Goal: Submit feedback/report problem: Submit feedback/report problem

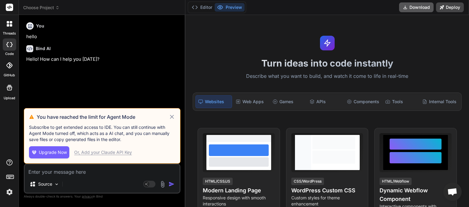
click at [411, 10] on button "Download" at bounding box center [416, 7] width 34 height 10
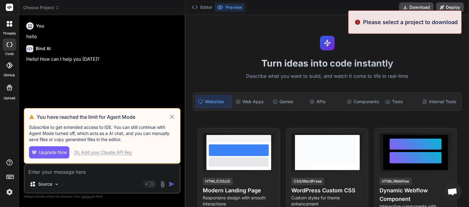
click at [54, 8] on span "Choose Project" at bounding box center [41, 8] width 36 height 6
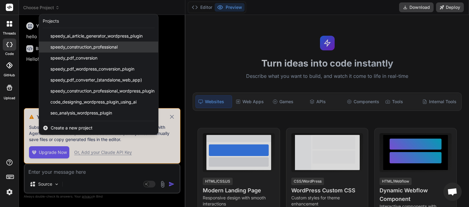
click at [65, 44] on span "speedy_construction_professional" at bounding box center [83, 47] width 67 height 6
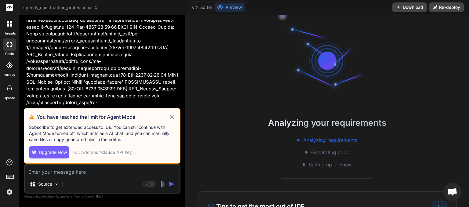
scroll to position [16563, 0]
click at [172, 115] on icon at bounding box center [171, 116] width 7 height 7
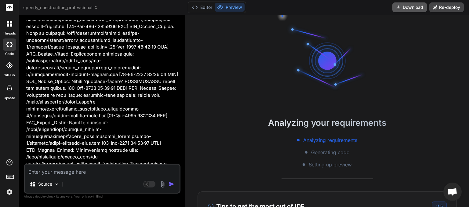
click at [416, 8] on button "Download" at bounding box center [409, 7] width 34 height 10
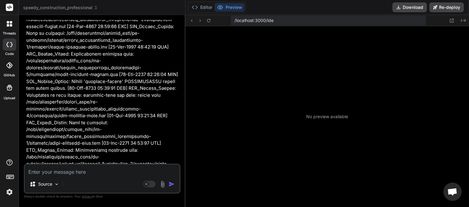
scroll to position [105, 0]
type textarea "x"
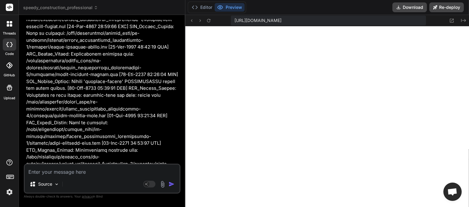
scroll to position [140, 0]
paste textarea "[[DATE] 05:00:52 UTC] SCP: speedy-construction-professional.php loaded. Version…"
type textarea "[[DATE] 05:00:52 UTC] SCP: speedy-construction-professional.php loaded. Version…"
type textarea "x"
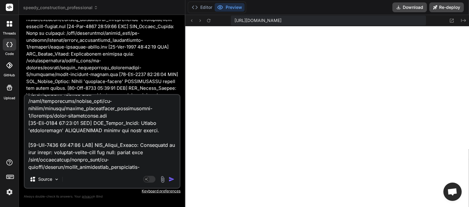
type textarea "[[DATE] 05:00:52 UTC] SCP: speedy-construction-professional.php loaded. Version…"
click at [171, 179] on img "button" at bounding box center [171, 179] width 6 height 6
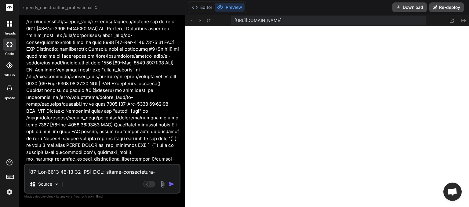
scroll to position [140820, 0]
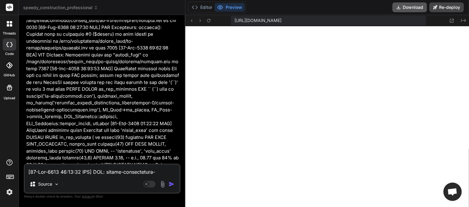
click at [405, 8] on button "Download" at bounding box center [409, 7] width 34 height 10
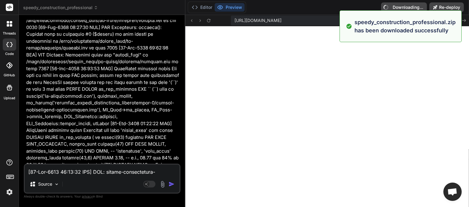
type textarea "x"
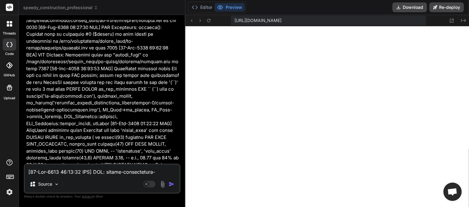
click at [52, 173] on textarea at bounding box center [102, 170] width 155 height 11
type textarea "f"
type textarea "x"
type textarea "fo"
type textarea "x"
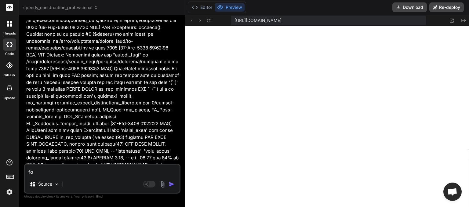
type textarea "for"
type textarea "x"
type textarea "form"
type textarea "x"
type textarea "forms"
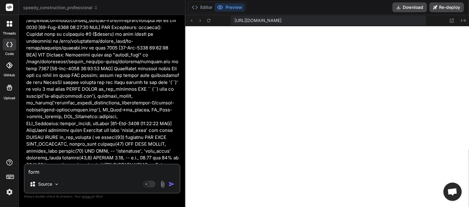
type textarea "x"
type textarea "forms"
type textarea "x"
type textarea "forms a"
type textarea "x"
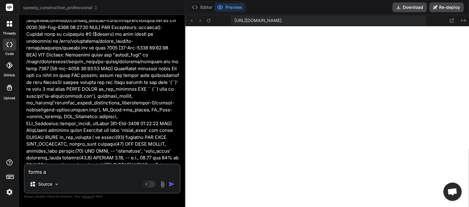
type textarea "forms ar"
type textarea "x"
type textarea "forms are"
type textarea "x"
type textarea "forms are"
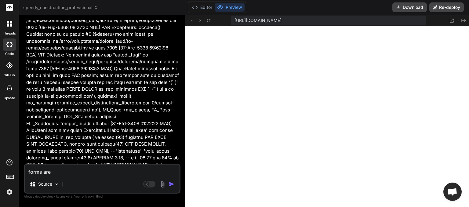
type textarea "x"
type textarea "forms are n"
type textarea "x"
type textarea "forms are no"
type textarea "x"
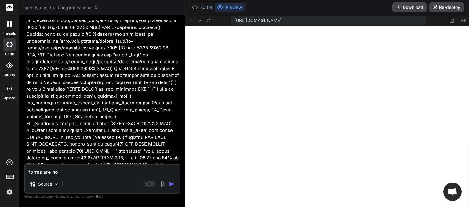
type textarea "forms are not"
type textarea "x"
type textarea "forms are not"
type textarea "x"
type textarea "forms are not w"
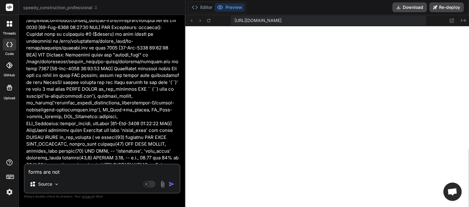
type textarea "x"
type textarea "forms are not wo"
type textarea "x"
type textarea "forms are not wor"
type textarea "x"
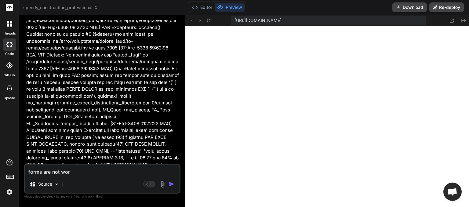
type textarea "forms are not work"
type textarea "x"
type textarea "forms are not worki"
type textarea "x"
type textarea "forms are not workin"
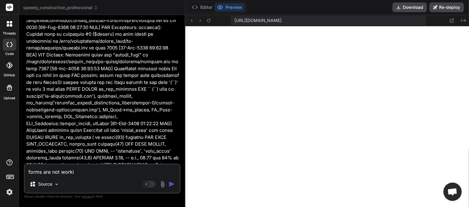
type textarea "x"
type textarea "forms are not working"
type textarea "x"
type textarea "forms are not working."
type textarea "x"
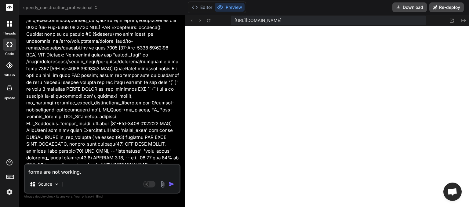
type textarea "forms are not working."
type textarea "x"
type textarea "forms are not working. s"
type textarea "x"
type textarea "forms are not working. su"
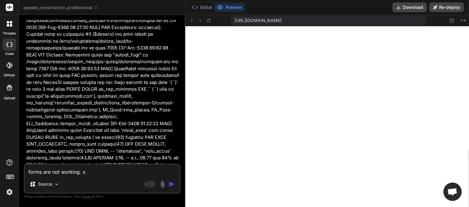
type textarea "x"
type textarea "forms are not working. sub"
type textarea "x"
type textarea "forms are not working. subs"
type textarea "x"
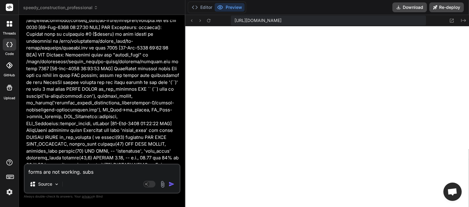
type textarea "forms are not working. subsi"
type textarea "x"
type textarea "forms are not working. subsit"
type textarea "x"
type textarea "forms are not working. subsite"
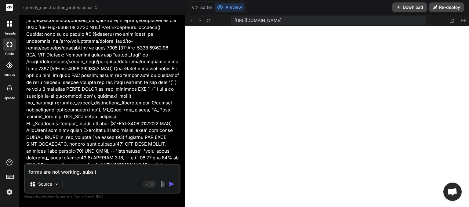
type textarea "x"
type textarea "forms are not working. subsite"
type textarea "x"
type textarea "forms are not working. subsite U"
type textarea "x"
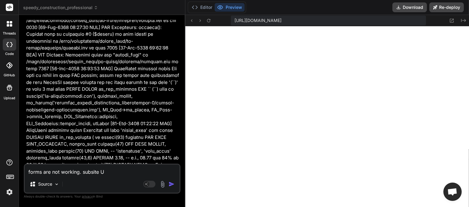
type textarea "forms are not working. subsite UI"
type textarea "x"
type textarea "forms are not working. subsite UI"
type textarea "x"
type textarea "forms are not working. subsite UI n"
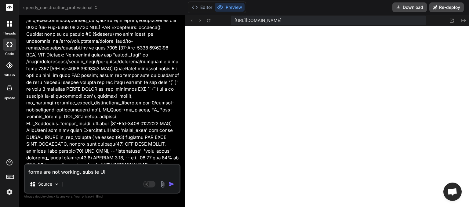
type textarea "x"
type textarea "forms are not working. subsite UI no"
type textarea "x"
type textarea "forms are not working. subsite UI not"
type textarea "x"
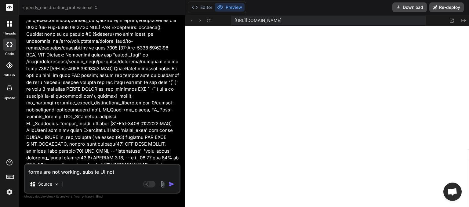
type textarea "forms are not working. subsite UI not"
type textarea "x"
type textarea "forms are not working. subsite UI not o"
type textarea "x"
type textarea "forms are not working. subsite UI not"
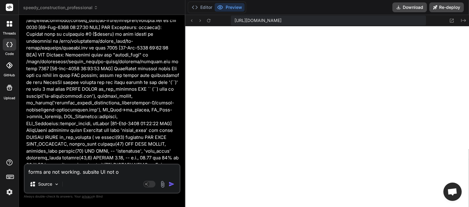
type textarea "x"
type textarea "forms are not working. subsite UI not w"
type textarea "x"
type textarea "forms are not working. subsite UI not wo"
type textarea "x"
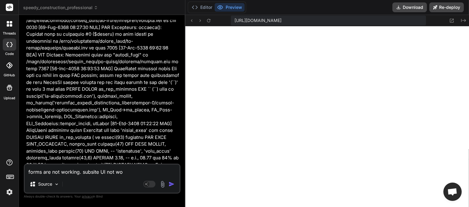
type textarea "forms are not working. subsite UI not wor"
type textarea "x"
type textarea "forms are not working. subsite UI not work"
type textarea "x"
type textarea "forms are not working. subsite UI not worki"
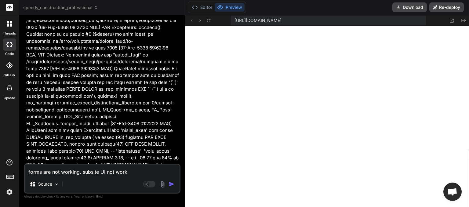
type textarea "x"
type textarea "forms are not working. subsite UI not workin"
type textarea "x"
type textarea "forms are not working. subsite UI not working"
type textarea "x"
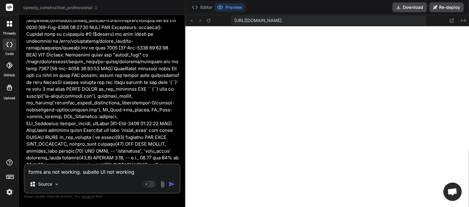
type textarea "forms are not working. subsite UI not working."
type textarea "x"
type textarea "forms are not working. subsite UI not working."
type textarea "x"
type textarea "forms are not working. subsite UI not working. a"
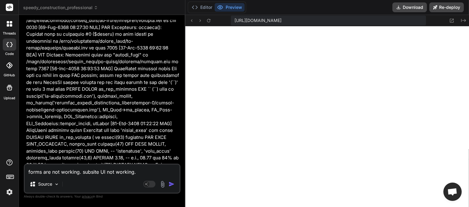
type textarea "x"
type textarea "forms are not working. subsite UI not working."
type textarea "x"
type textarea "forms are not working. subsite UI not working. n"
type textarea "x"
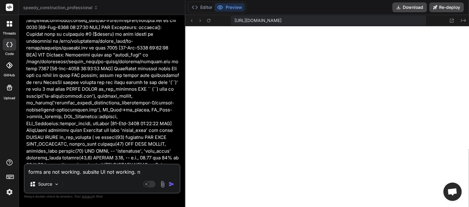
type textarea "forms are not working. subsite UI not working. ne"
type textarea "x"
type textarea "forms are not working. subsite UI not working. net"
type textarea "x"
type textarea "forms are not working. subsite UI not working. netw"
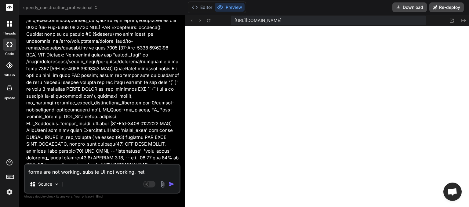
type textarea "x"
type textarea "forms are not working. subsite UI not working. netwe"
type textarea "x"
type textarea "forms are not working. subsite UI not working. netwer"
type textarea "x"
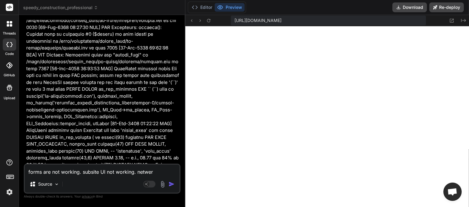
type textarea "forms are not working. subsite UI not working. netwe"
type textarea "x"
type textarea "forms are not working. subsite UI not working. netw"
type textarea "x"
type textarea "forms are not working. subsite UI not working. netwo"
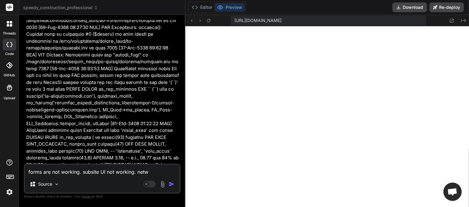
type textarea "x"
type textarea "forms are not working. subsite UI not working. networ"
type textarea "x"
type textarea "forms are not working. subsite UI not working. network"
type textarea "x"
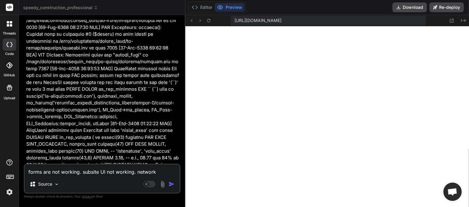
type textarea "forms are not working. subsite UI not working. network"
type textarea "x"
type textarea "forms are not working. subsite UI not working. network U"
type textarea "x"
type textarea "forms are not working. subsite UI not working. network UI"
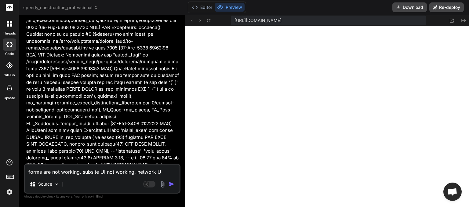
type textarea "x"
type textarea "forms are not working. subsite UI not working. network UI"
type textarea "x"
type textarea "forms are not working. subsite UI not working. network UI i"
type textarea "x"
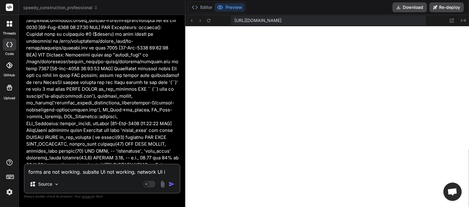
type textarea "forms are not working. subsite UI not working. network UI is"
type textarea "x"
type textarea "forms are not working. subsite UI not working. network UI is"
type textarea "x"
type textarea "forms are not working. subsite UI not working. network UI is O"
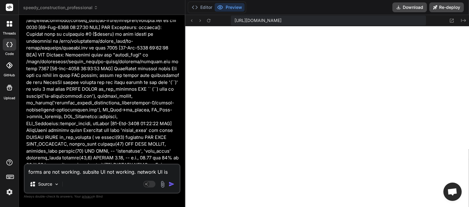
type textarea "x"
type textarea "forms are not working. subsite UI not working. network UI is OK"
type textarea "x"
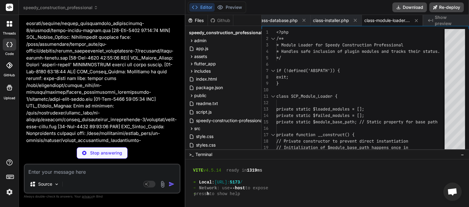
scroll to position [0, 309]
type textarea "x"
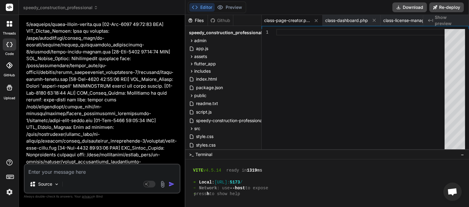
scroll to position [141380, 0]
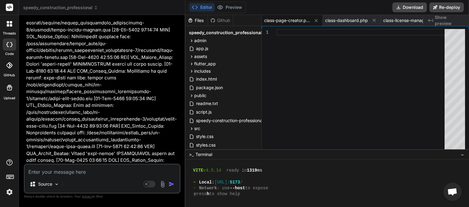
drag, startPoint x: 63, startPoint y: 156, endPoint x: 36, endPoint y: 148, distance: 27.7
copy div "This message appears to be truncated. The response may be incomplete."
click at [44, 173] on textarea at bounding box center [102, 170] width 155 height 11
paste textarea "This message appears to be truncated. The response may be incomplete."
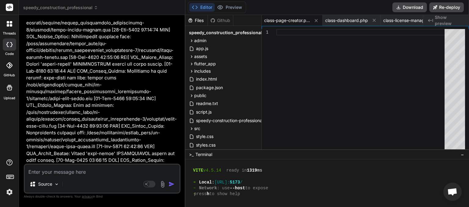
type textarea "This message appears to be truncated. The response may be incomplete."
type textarea "x"
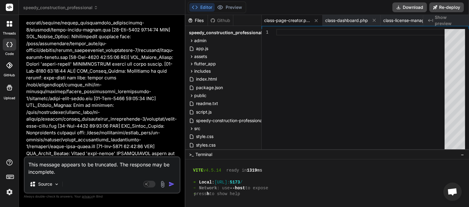
type textarea "This message appears to be truncated. The response may be incomplete."
click at [170, 185] on img "button" at bounding box center [171, 184] width 6 height 6
type textarea "x"
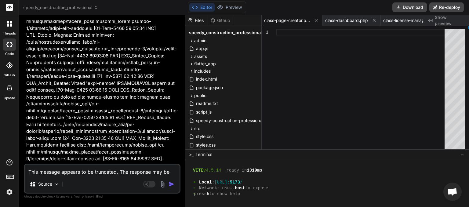
scroll to position [141451, 0]
